Goal: Task Accomplishment & Management: Use online tool/utility

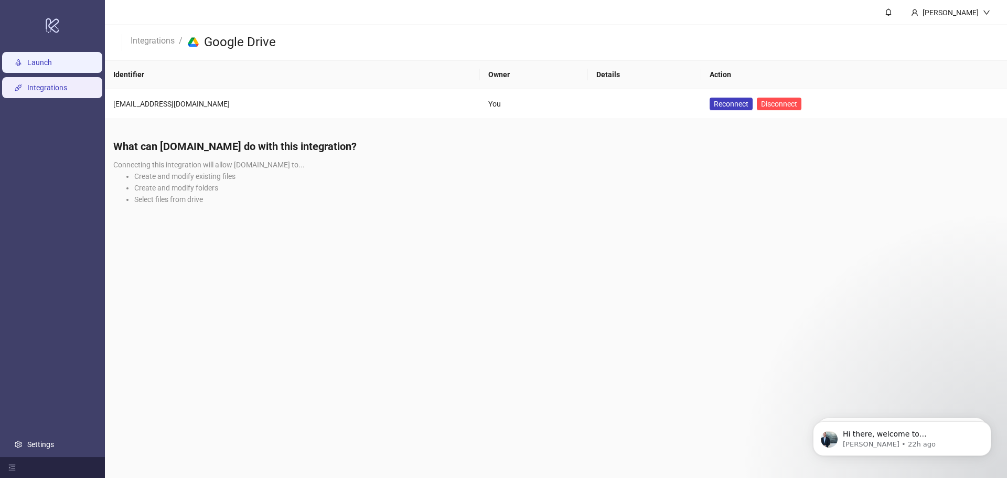
click at [48, 64] on link "Launch" at bounding box center [39, 62] width 25 height 8
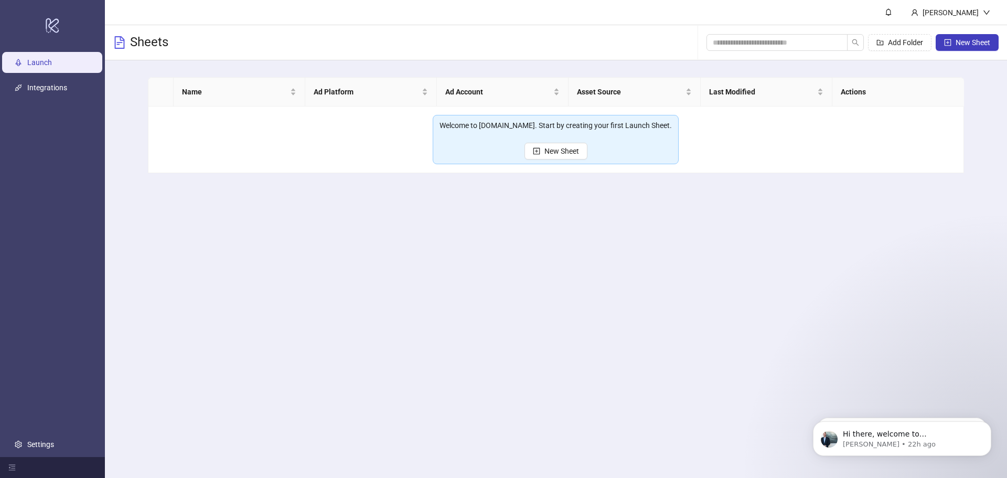
click at [52, 66] on link "Launch" at bounding box center [39, 62] width 25 height 8
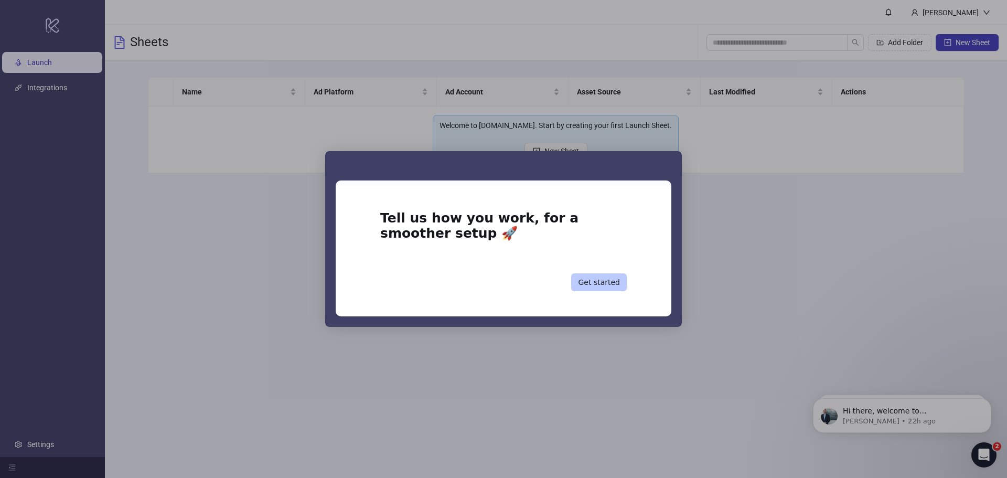
click at [601, 287] on button "Get started" at bounding box center [599, 282] width 56 height 18
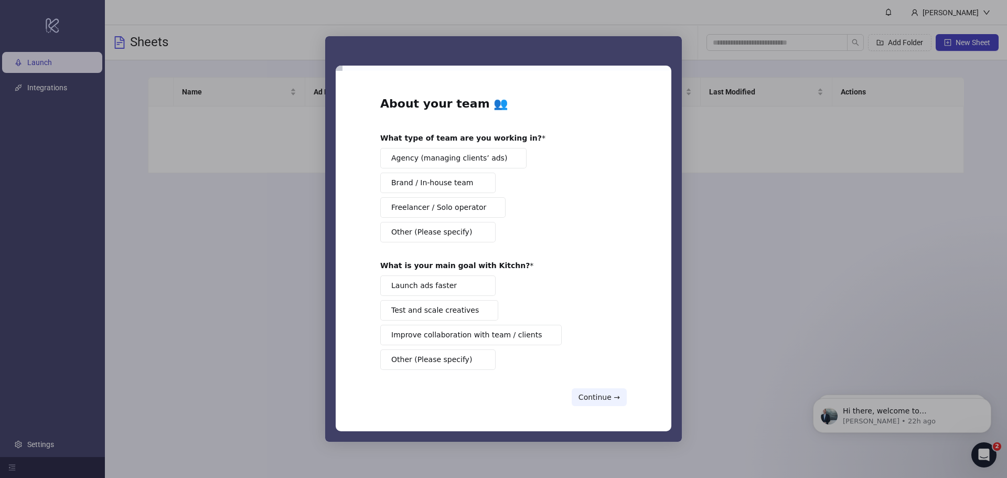
click at [830, 234] on div "Intercom messenger" at bounding box center [503, 239] width 1007 height 478
click at [729, 384] on div "Intercom messenger" at bounding box center [503, 239] width 1007 height 478
click at [222, 264] on div "Intercom messenger" at bounding box center [503, 239] width 1007 height 478
click at [598, 395] on button "Continue →" at bounding box center [599, 397] width 55 height 18
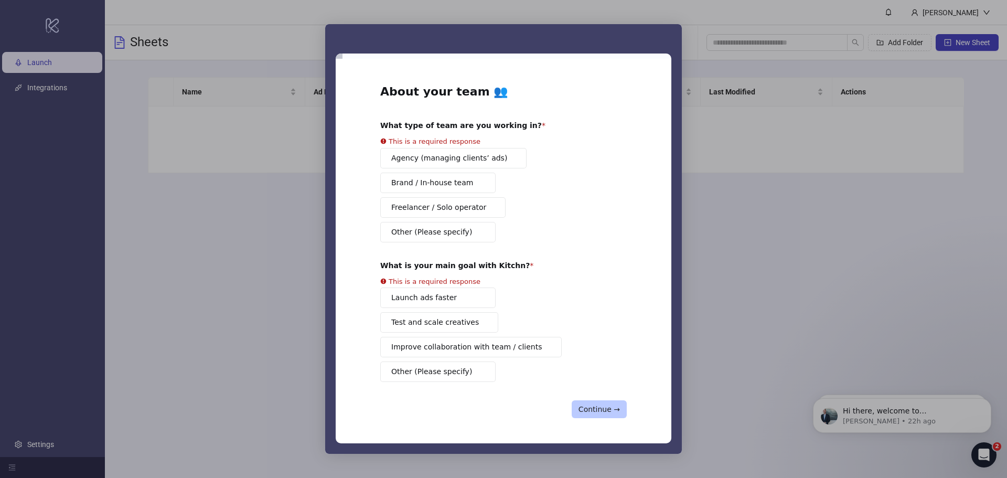
click at [598, 395] on div "About your team 👥 What type of team are you working in? This is a required resp…" at bounding box center [503, 251] width 246 height 335
click at [649, 21] on div "Intercom messenger" at bounding box center [503, 239] width 1007 height 478
click at [660, 44] on div "Intercom messenger" at bounding box center [503, 38] width 357 height 29
click at [669, 34] on div "Intercom messenger" at bounding box center [503, 38] width 357 height 29
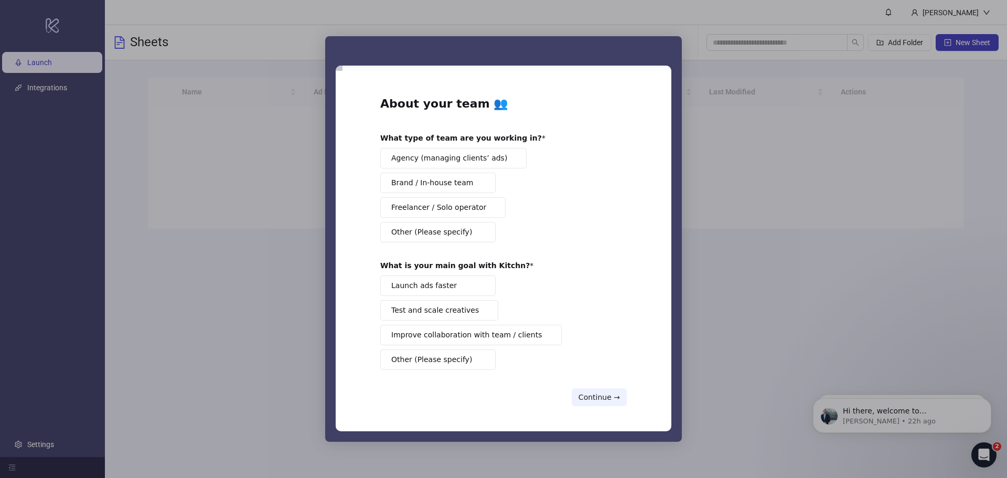
click at [63, 90] on div "Intercom messenger" at bounding box center [503, 239] width 1007 height 478
click at [440, 156] on span "Agency (managing clients’ ads)" at bounding box center [449, 158] width 116 height 11
click at [448, 284] on button "Launch ads faster" at bounding box center [437, 285] width 115 height 20
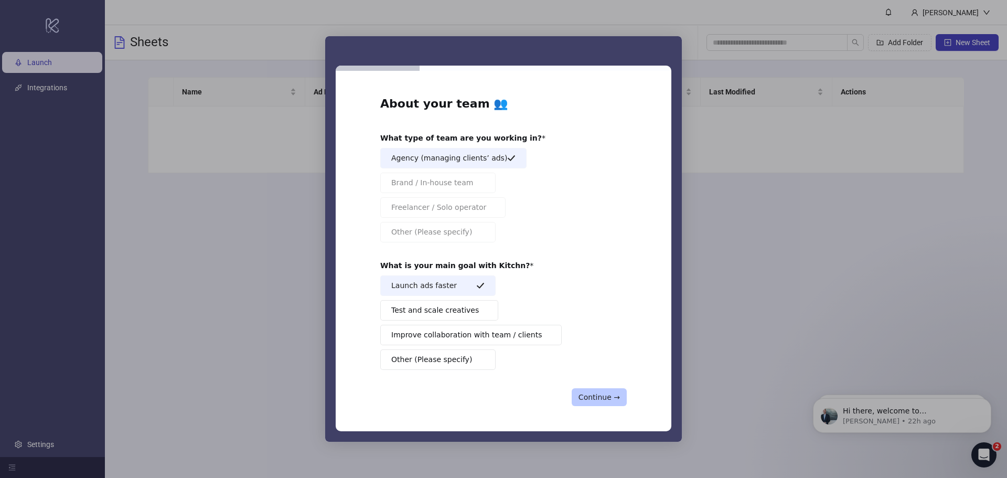
click at [598, 394] on button "Continue →" at bounding box center [599, 397] width 55 height 18
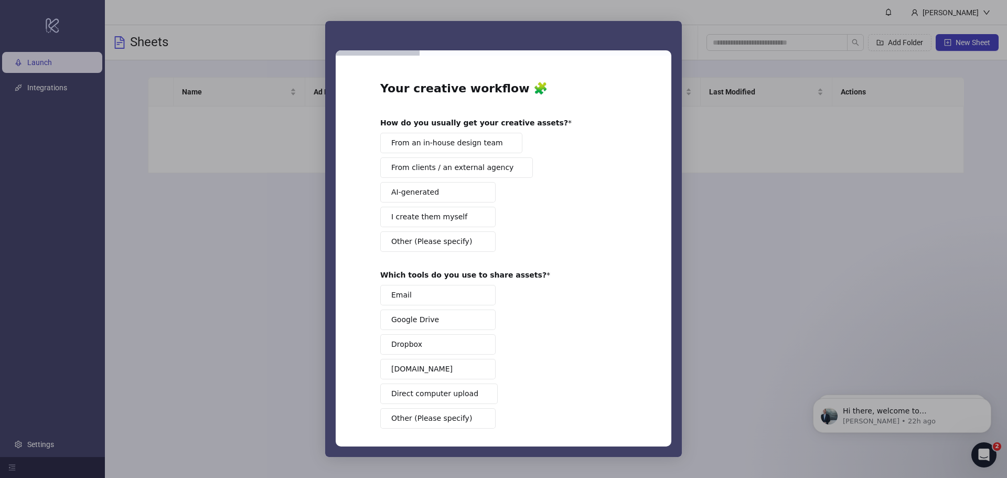
click at [456, 168] on span "From clients / an external agency" at bounding box center [452, 167] width 122 height 11
click at [438, 320] on button "Google Drive" at bounding box center [437, 319] width 115 height 20
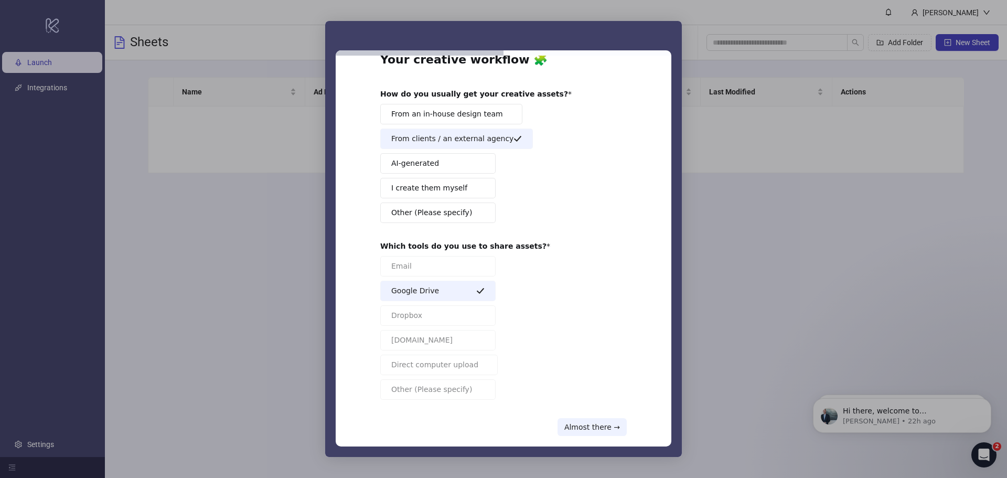
scroll to position [44, 0]
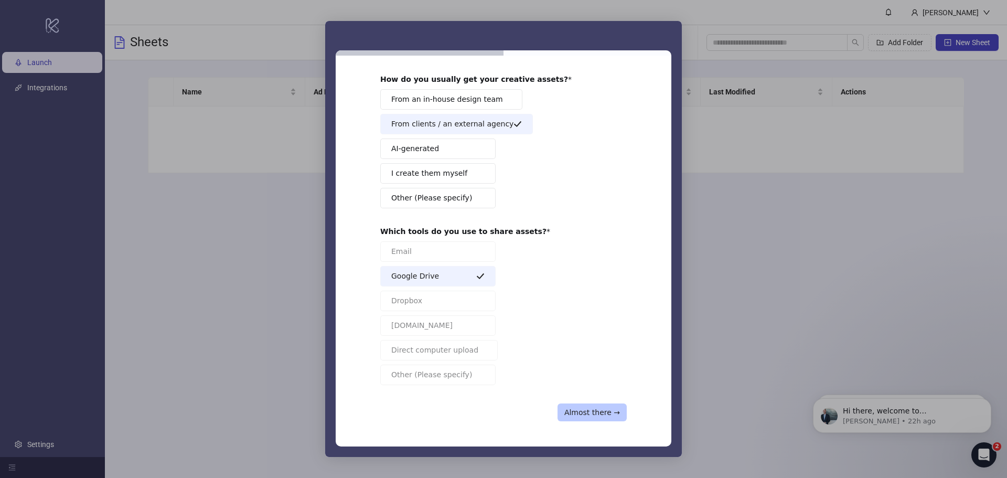
click at [601, 407] on button "Almost there →" at bounding box center [591, 412] width 69 height 18
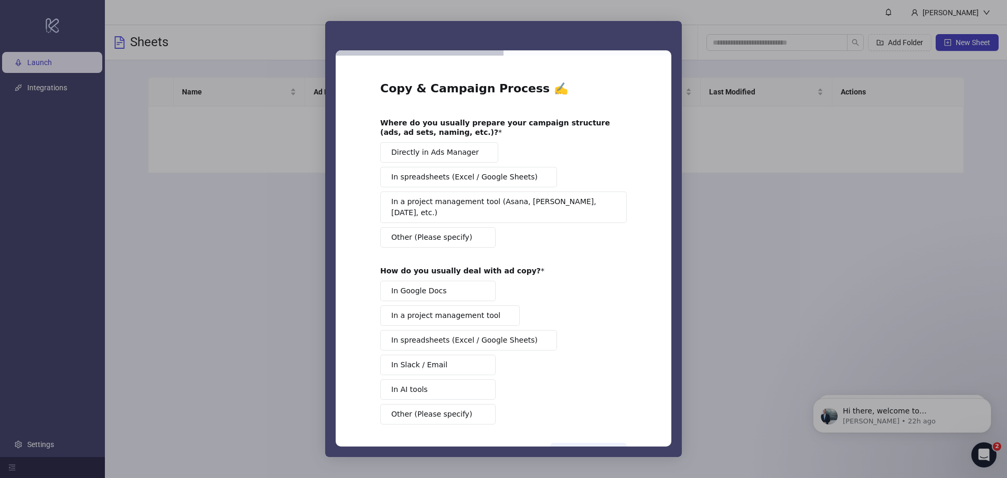
click at [473, 151] on button "Directly in Ads Manager" at bounding box center [439, 152] width 118 height 20
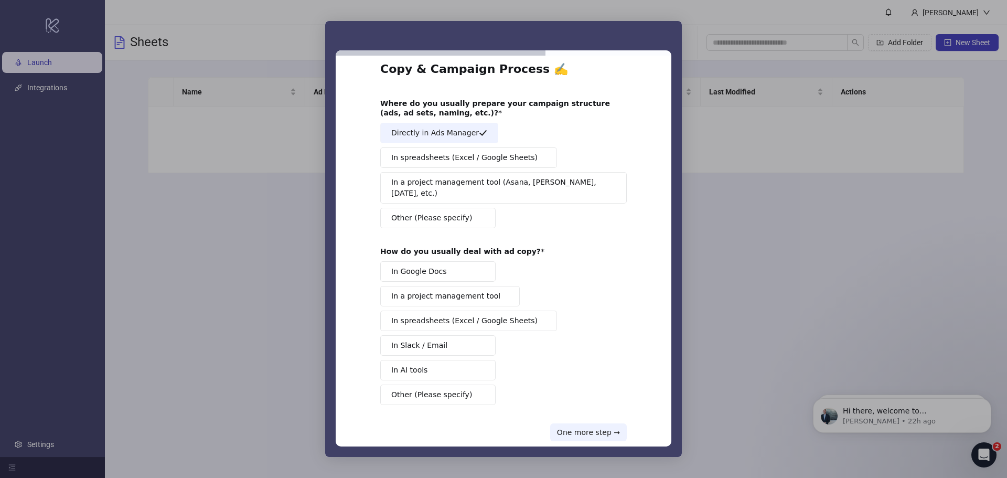
scroll to position [28, 0]
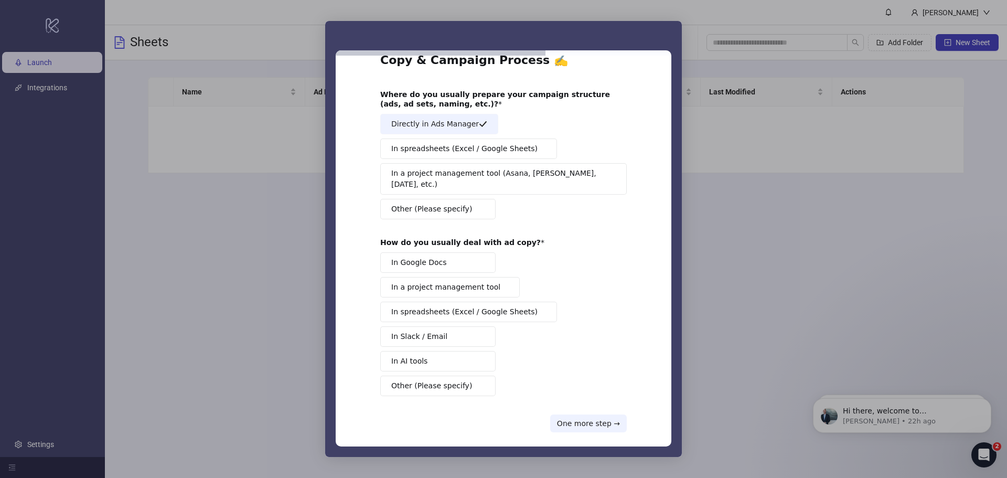
click at [450, 306] on span "In spreadsheets (Excel / Google Sheets)" at bounding box center [464, 311] width 146 height 11
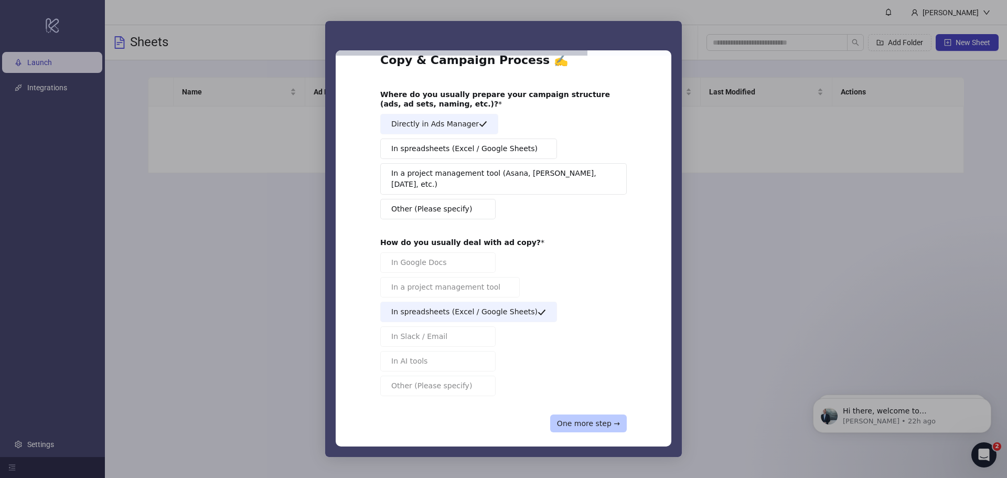
click at [597, 415] on button "One more step →" at bounding box center [588, 423] width 77 height 18
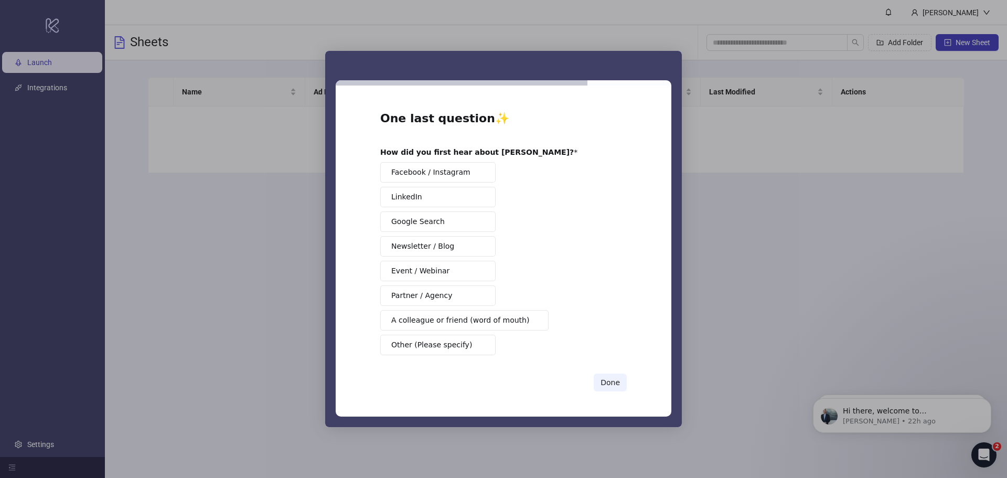
scroll to position [0, 0]
click at [443, 291] on span "Partner / Agency" at bounding box center [421, 295] width 61 height 11
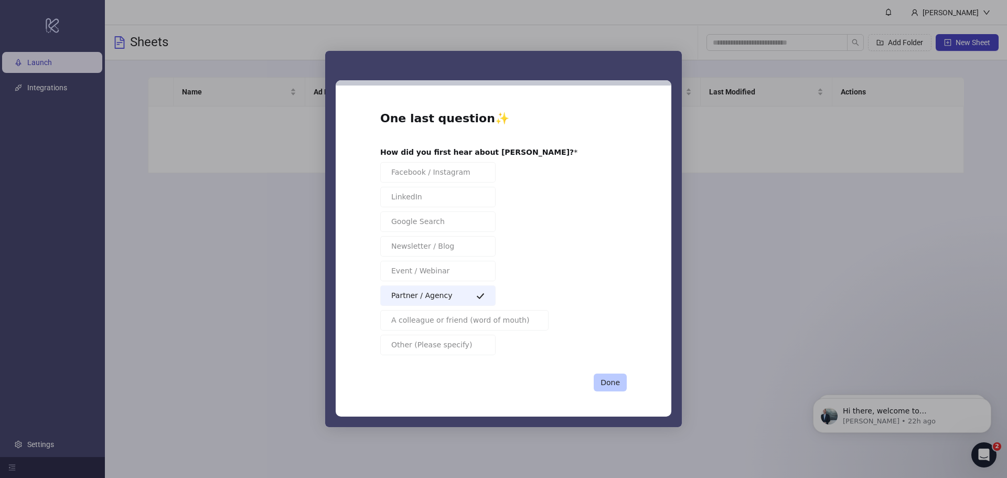
click at [606, 384] on button "Done" at bounding box center [610, 382] width 33 height 18
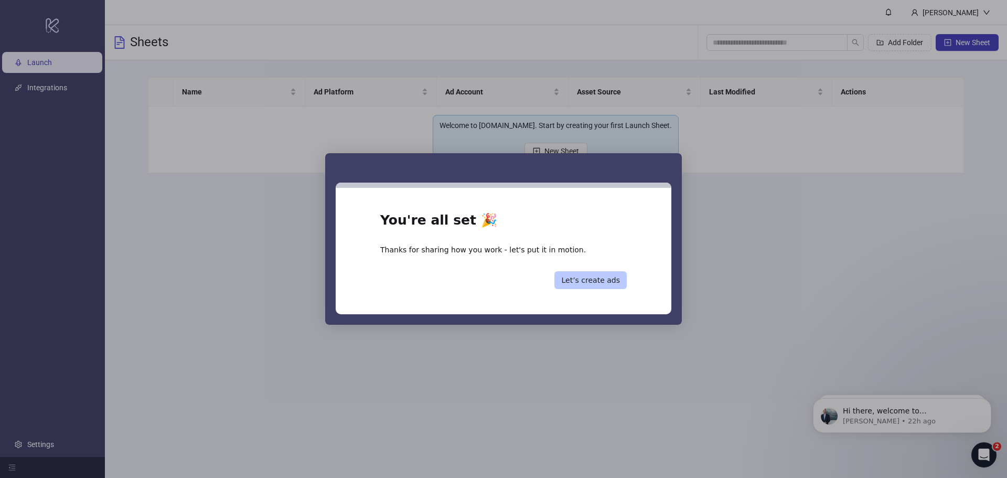
click at [604, 282] on button "Let’s create ads" at bounding box center [590, 280] width 72 height 18
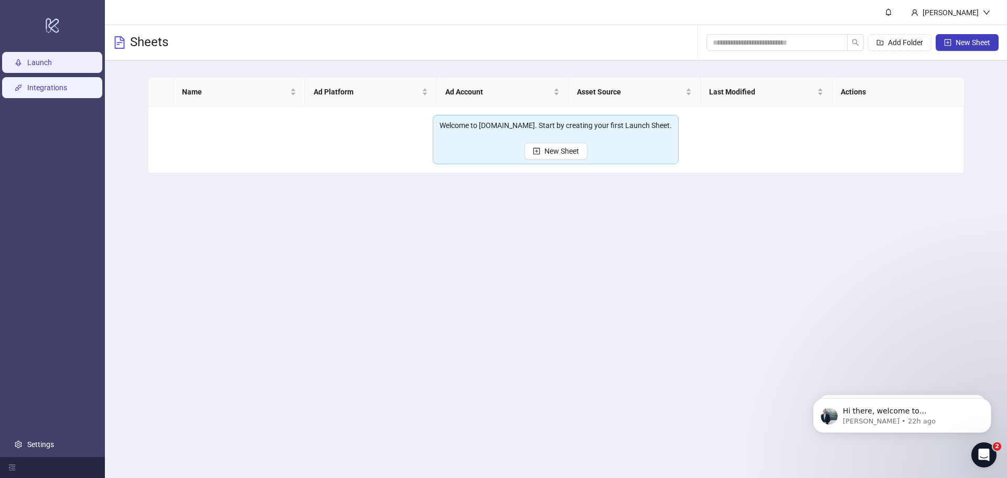
click at [57, 92] on link "Integrations" at bounding box center [47, 87] width 40 height 8
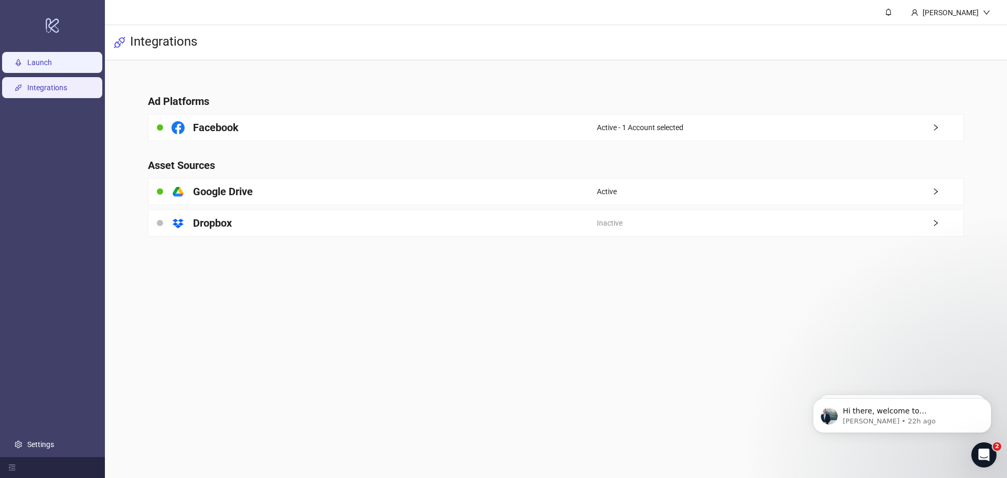
click at [52, 66] on link "Launch" at bounding box center [39, 62] width 25 height 8
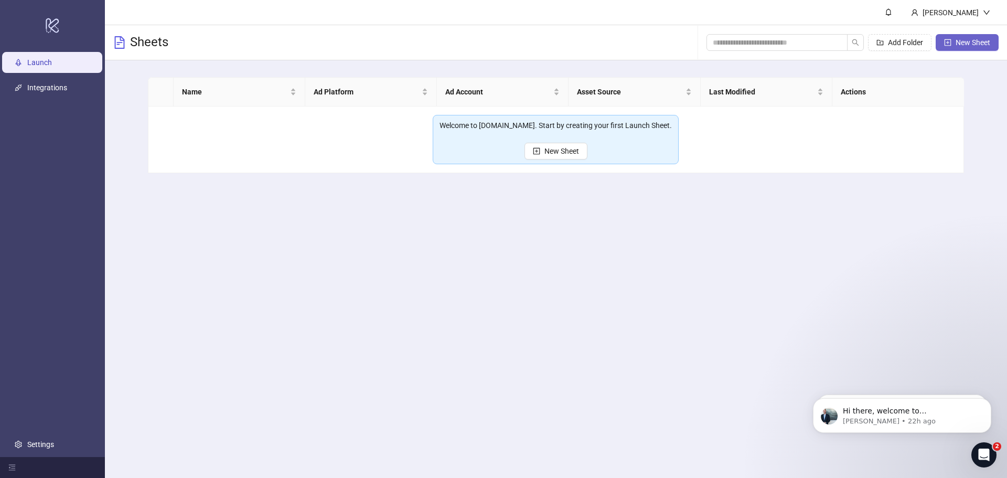
click at [966, 45] on span "New Sheet" at bounding box center [972, 42] width 35 height 8
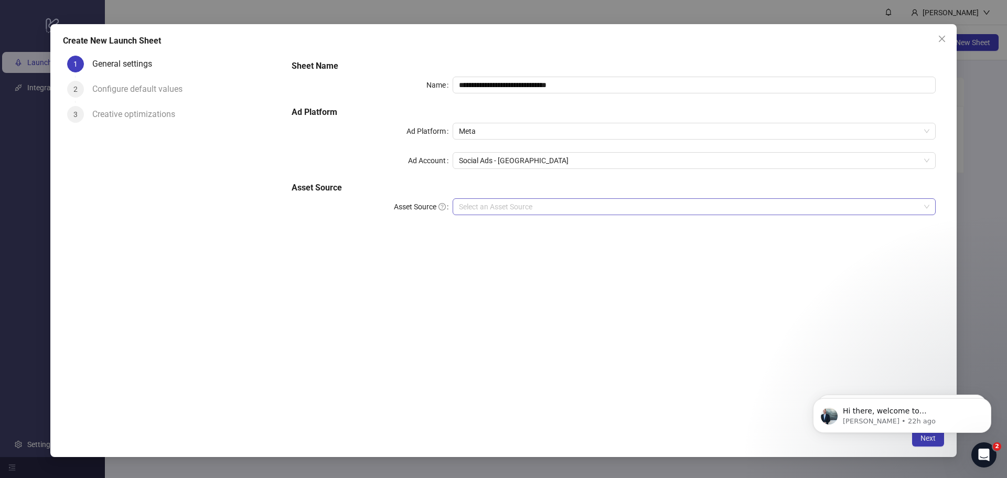
click at [503, 207] on input "Asset Source" at bounding box center [689, 207] width 461 height 16
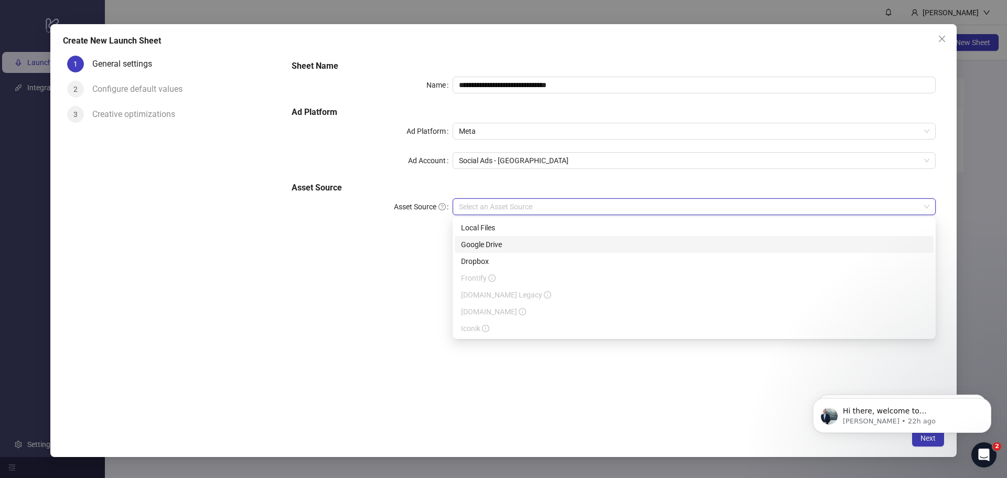
click at [494, 242] on div "Google Drive" at bounding box center [694, 245] width 466 height 12
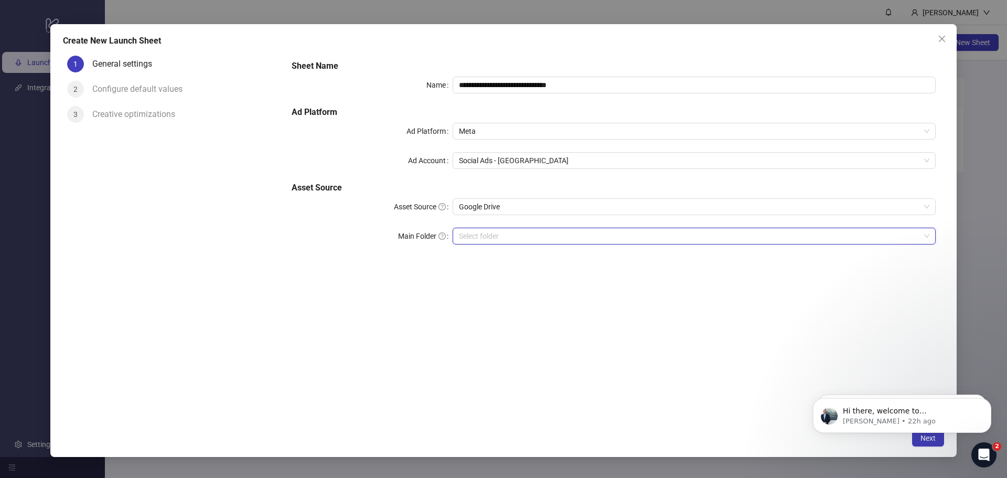
click at [505, 232] on input "Main Folder" at bounding box center [689, 236] width 461 height 16
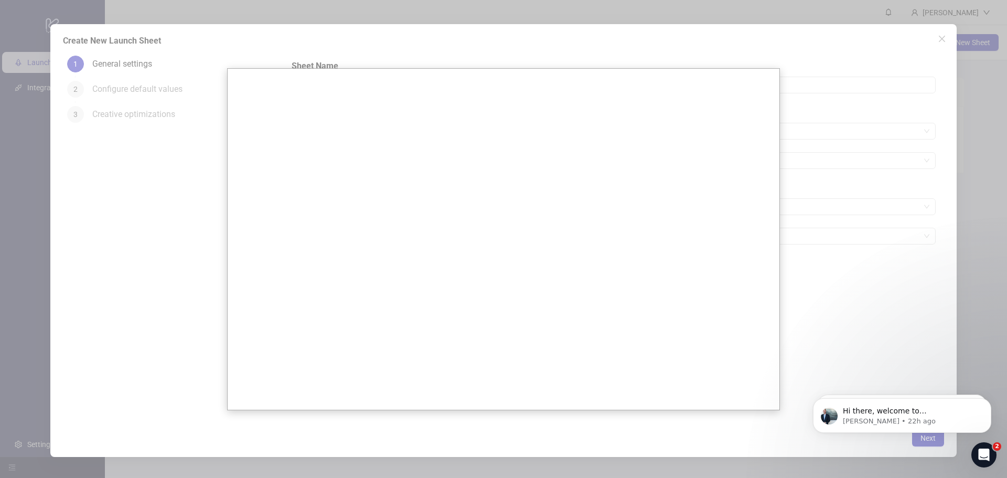
drag, startPoint x: 811, startPoint y: 231, endPoint x: 812, endPoint y: 223, distance: 7.4
click at [811, 230] on div at bounding box center [503, 239] width 1007 height 478
click at [931, 34] on div at bounding box center [503, 239] width 1007 height 478
